Goal: Task Accomplishment & Management: Manage account settings

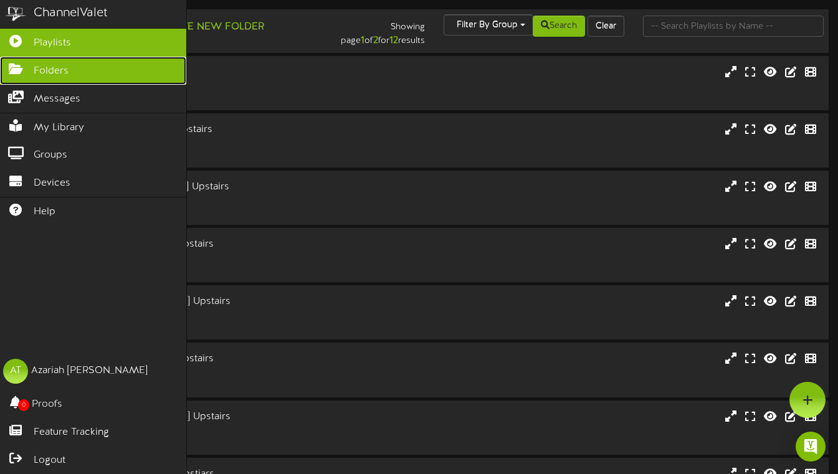
click at [16, 64] on icon at bounding box center [15, 67] width 31 height 9
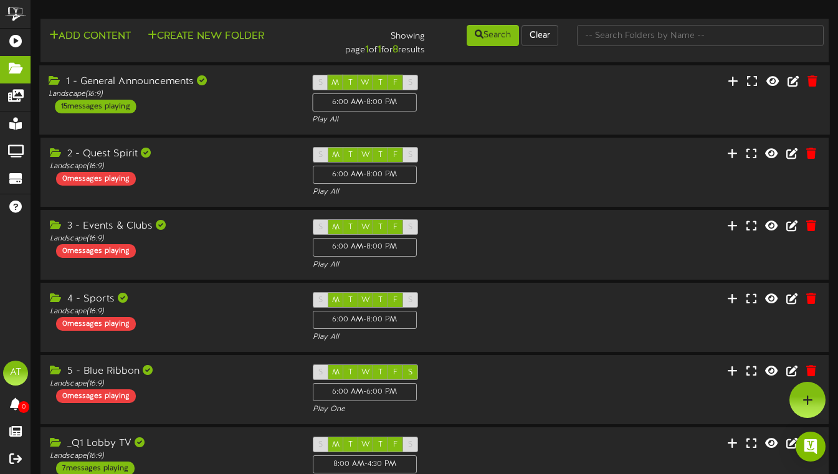
click at [227, 120] on div "1 - General Announcements Landscape ( 16:9 ) 15 messages playing S M T W T F S …" at bounding box center [434, 100] width 791 height 51
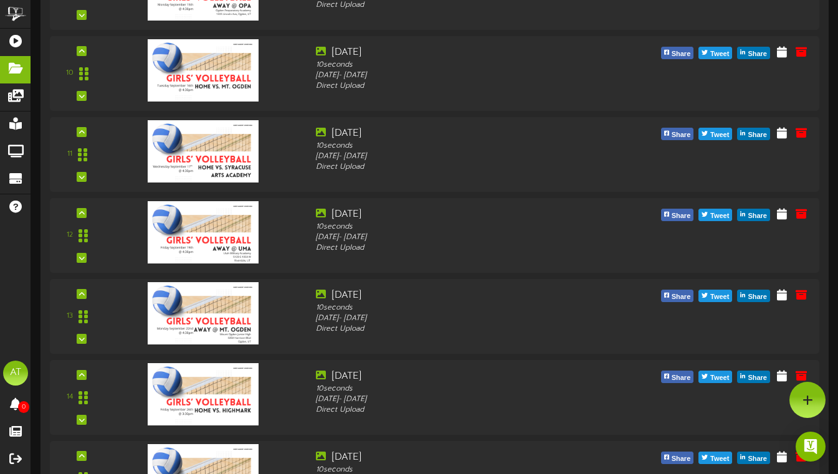
scroll to position [897, 0]
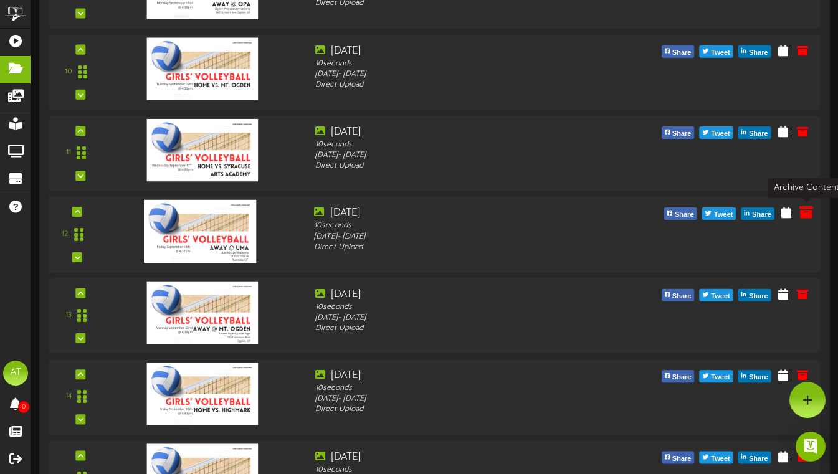
click at [807, 214] on icon at bounding box center [806, 212] width 14 height 14
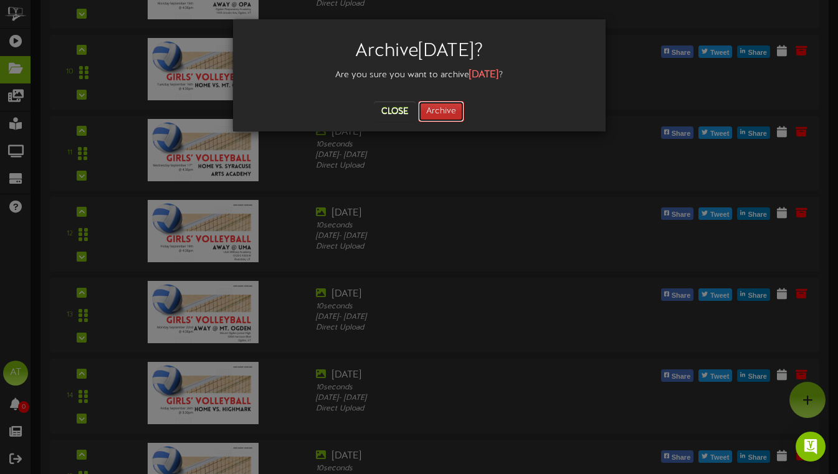
click at [432, 101] on button "Archive" at bounding box center [441, 111] width 46 height 21
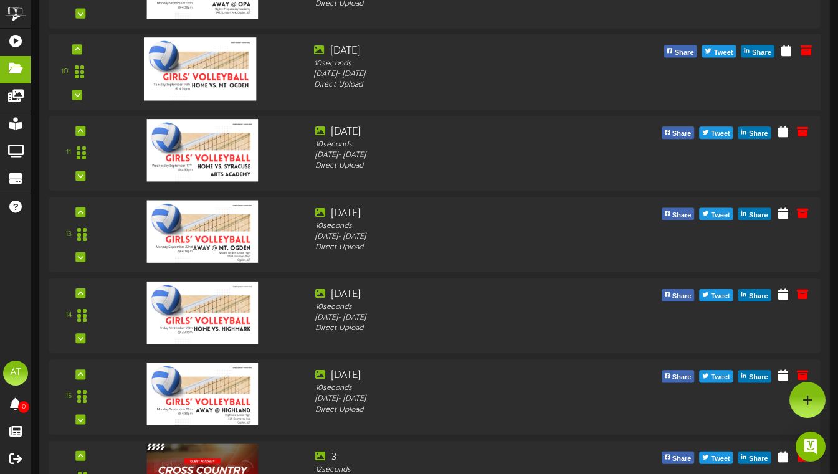
scroll to position [573, 0]
